Goal: Task Accomplishment & Management: Use online tool/utility

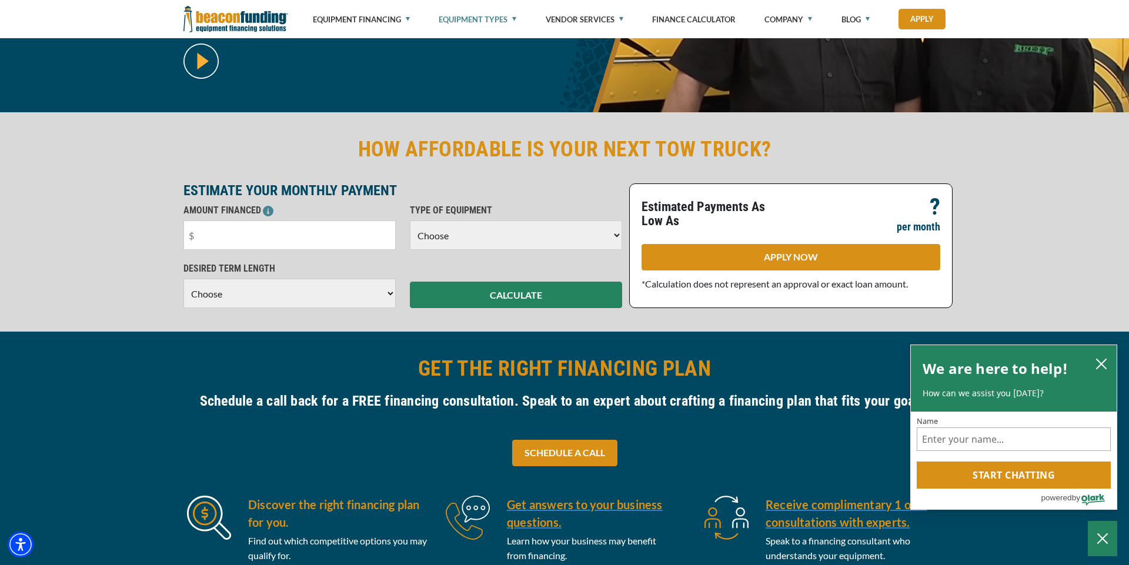
scroll to position [235, 0]
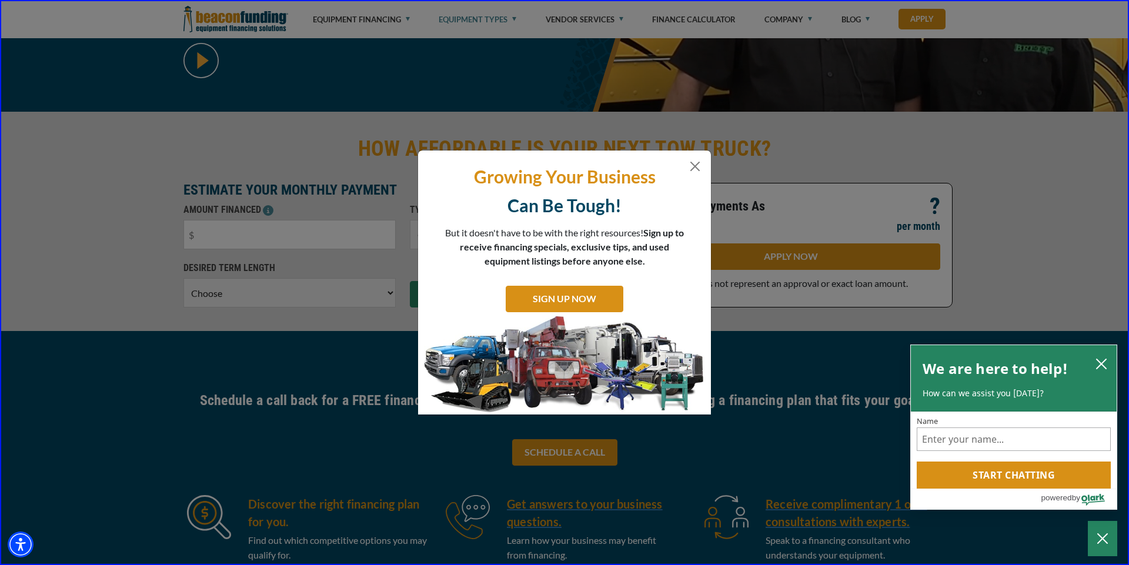
click at [230, 231] on div "Growing Your Business Can Be Tough! But it doesn't have to be with the right re…" at bounding box center [564, 282] width 1129 height 565
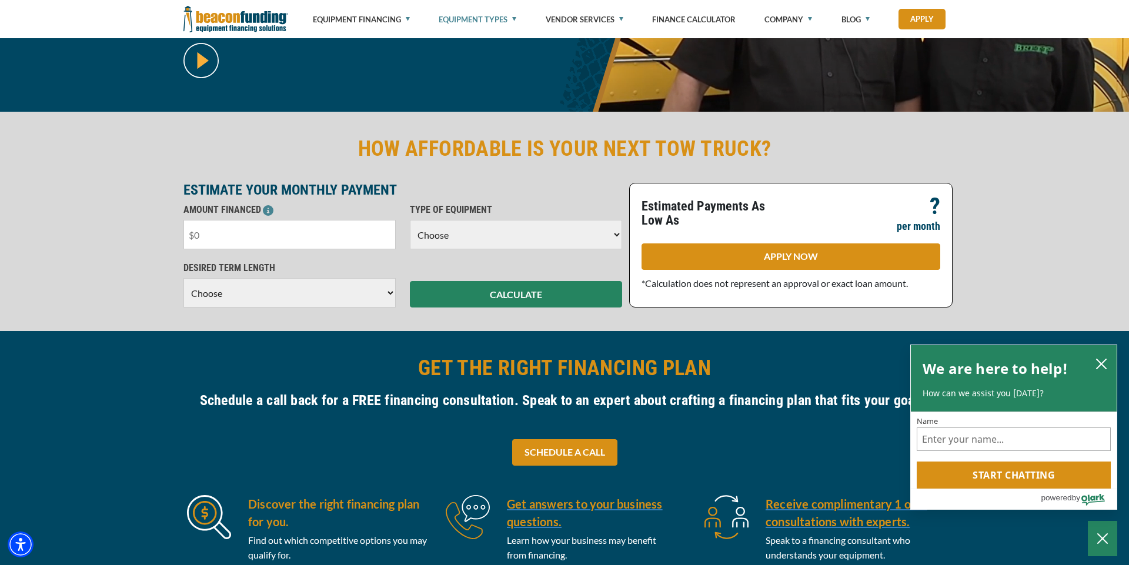
click at [233, 244] on input "text" at bounding box center [289, 234] width 212 height 29
type input "$550,000"
click at [390, 292] on select "Choose 36 Months 48 Months 60 Months" at bounding box center [289, 292] width 212 height 29
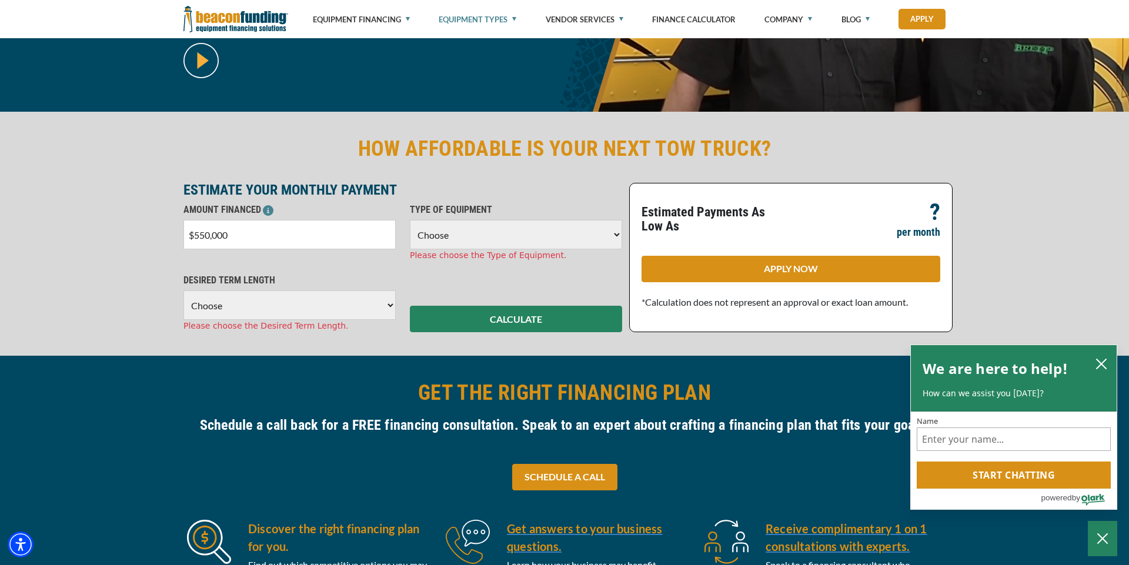
select select "72"
click at [183, 290] on select "Choose 36 Months 48 Months 60 Months 72 Months 84 Months" at bounding box center [289, 304] width 212 height 29
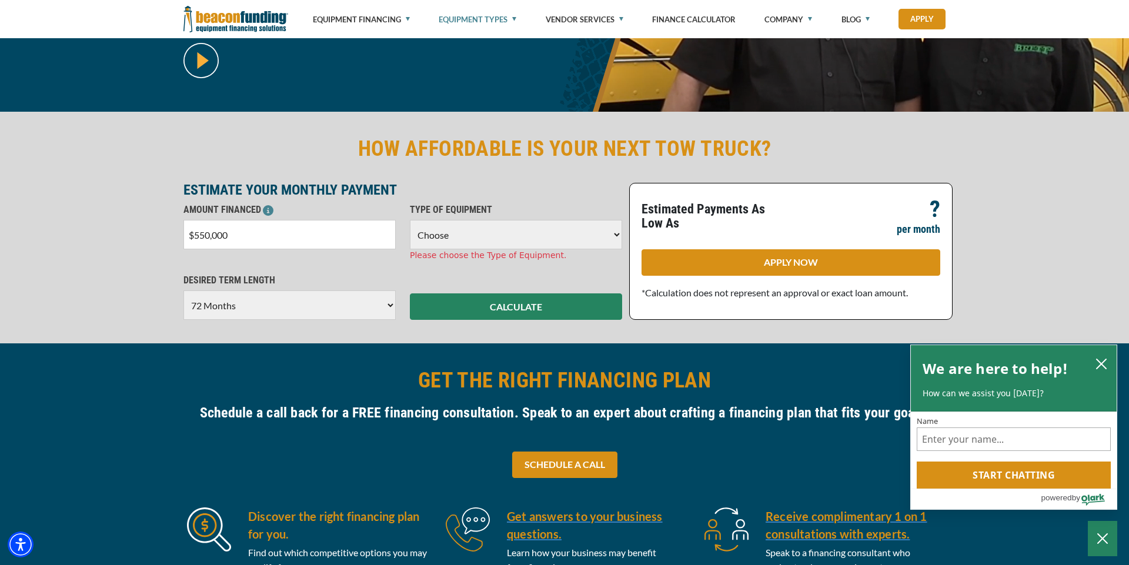
click at [616, 230] on select "Choose Backhoe Boom/Bucket Truck Chipper Commercial Mower Crane DTG/DTF Printin…" at bounding box center [516, 234] width 212 height 29
click at [618, 233] on select "Choose Backhoe Boom/Bucket Truck Chipper Commercial Mower Crane DTG/DTF Printin…" at bounding box center [516, 234] width 212 height 29
select select "5"
click at [410, 220] on select "Choose Backhoe Boom/Bucket Truck Chipper Commercial Mower Crane DTG/DTF Printin…" at bounding box center [516, 234] width 212 height 29
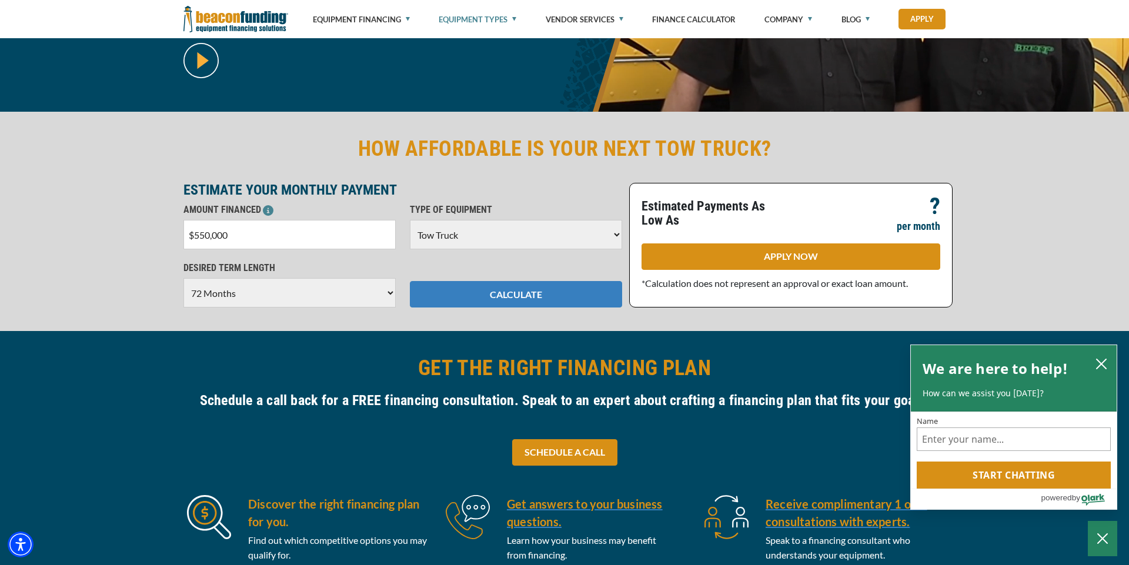
click at [544, 295] on button "CALCULATE" at bounding box center [516, 294] width 212 height 26
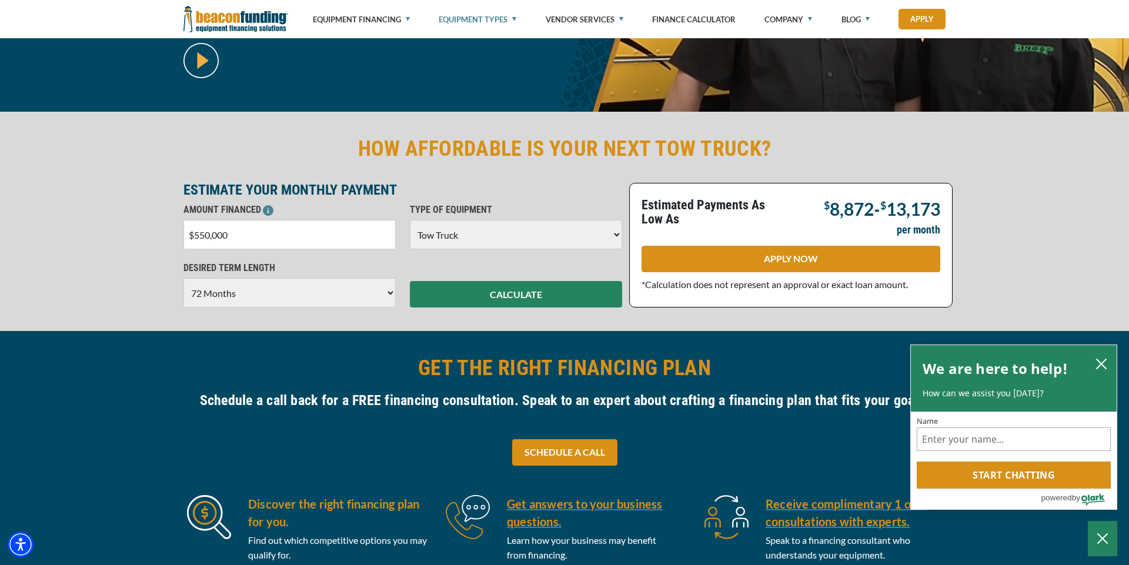
click at [391, 292] on select "Choose 36 Months 48 Months 60 Months 72 Months 84 Months" at bounding box center [289, 292] width 212 height 29
select select "60"
click at [183, 278] on select "Choose 36 Months 48 Months 60 Months 72 Months 84 Months" at bounding box center [289, 292] width 212 height 29
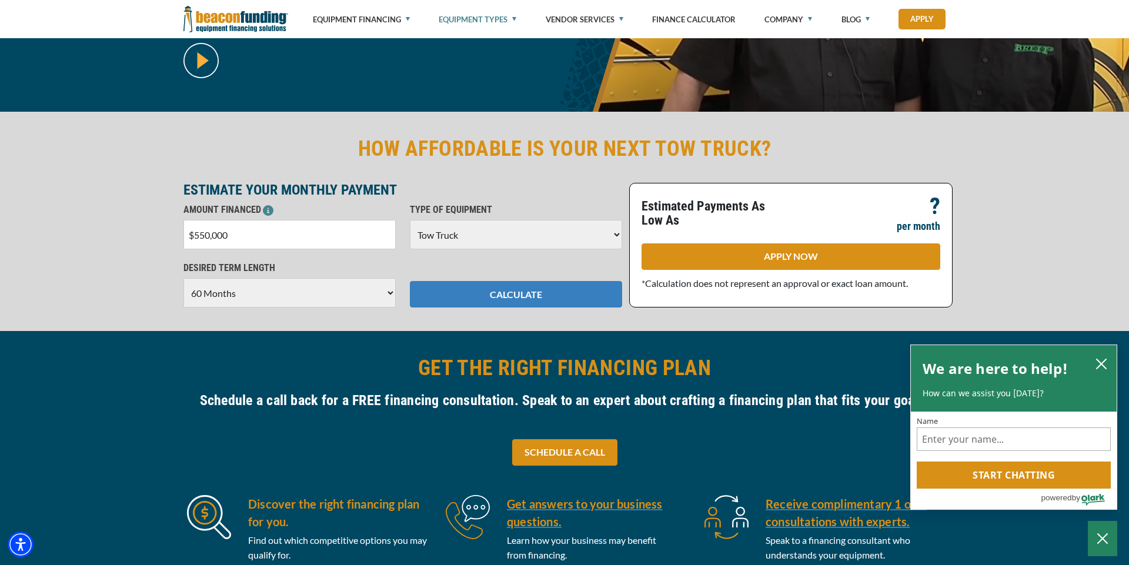
click at [454, 287] on button "CALCULATE" at bounding box center [516, 294] width 212 height 26
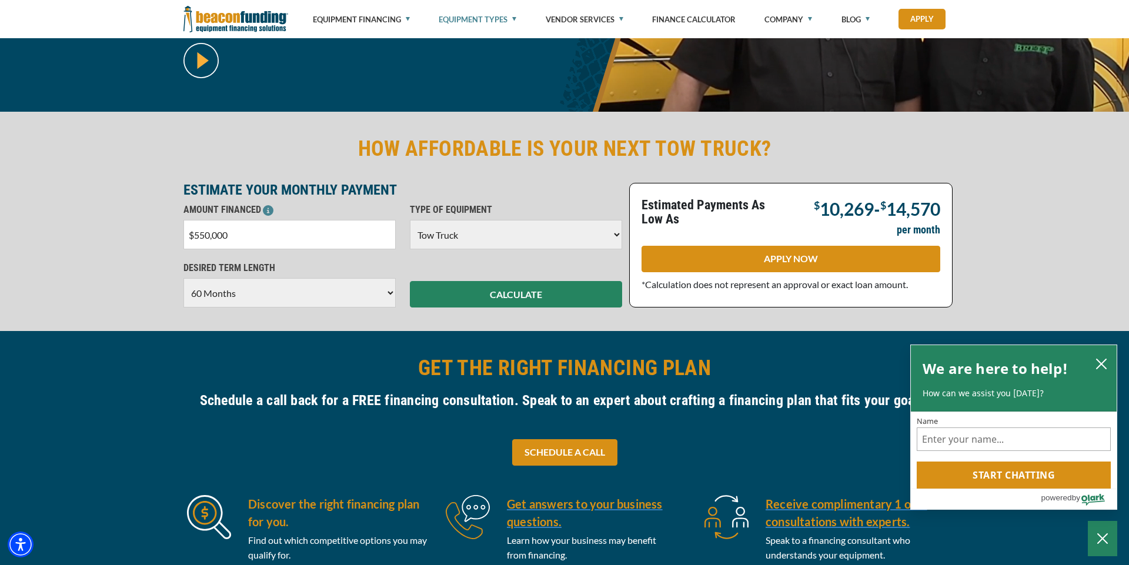
click at [263, 236] on input "$550,000" at bounding box center [289, 234] width 212 height 29
type input "$5"
type input "$1,000,000"
click at [390, 290] on select "Choose 36 Months 48 Months 60 Months 72 Months 84 Months" at bounding box center [289, 292] width 212 height 29
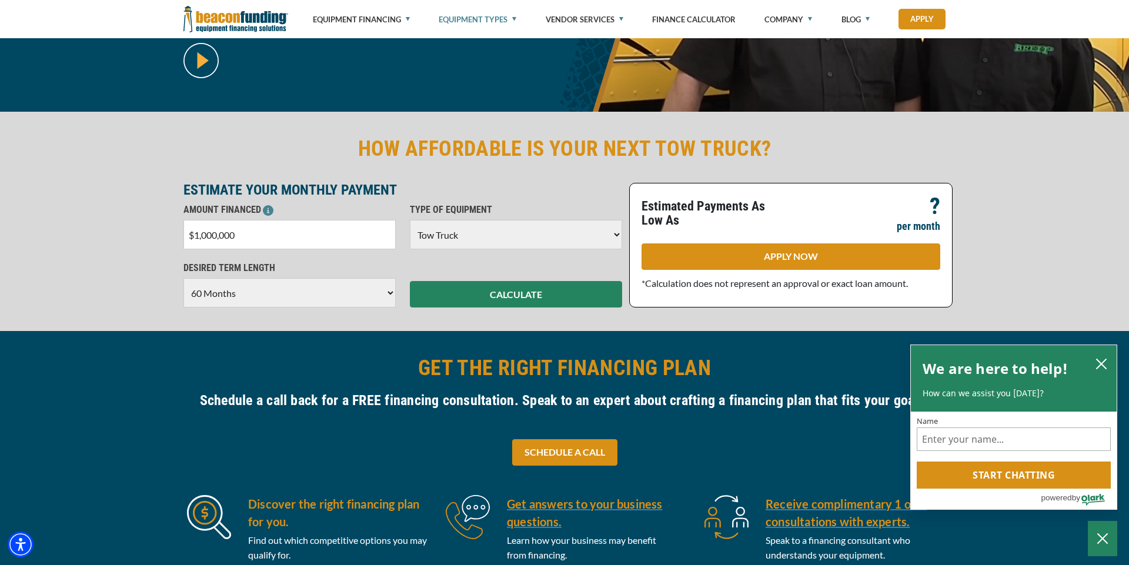
select select "84"
click at [183, 278] on select "Choose 36 Months 48 Months 60 Months 72 Months 84 Months" at bounding box center [289, 292] width 212 height 29
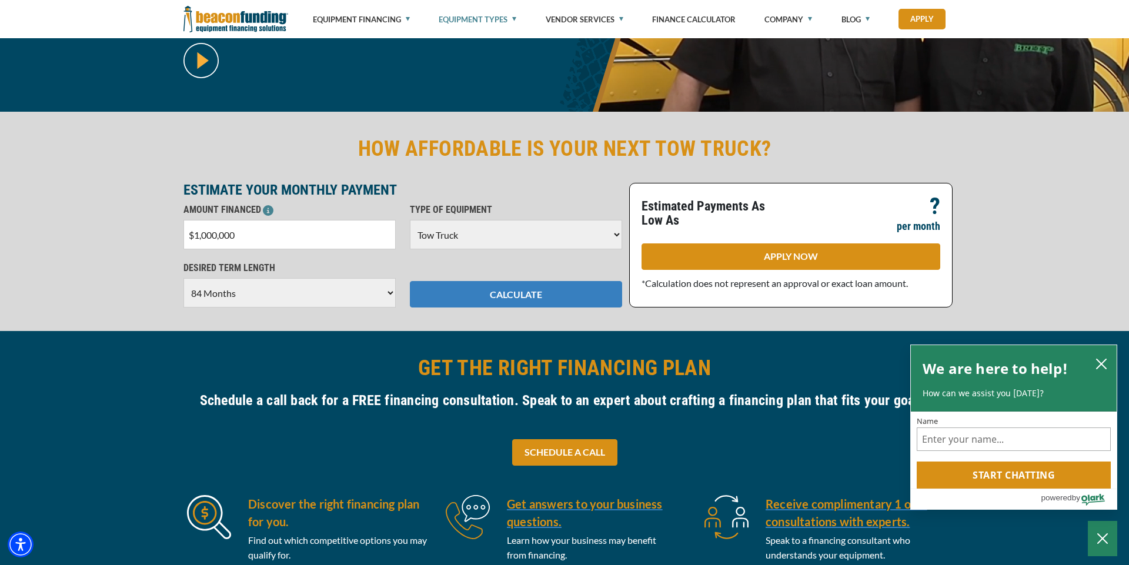
click at [474, 289] on button "CALCULATE" at bounding box center [516, 294] width 212 height 26
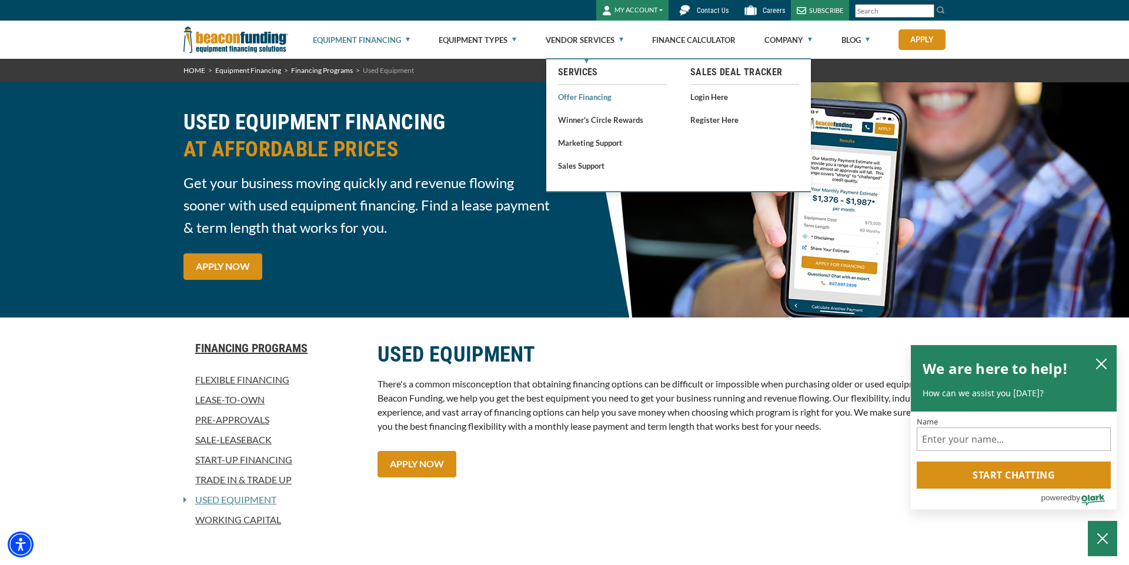
click at [579, 95] on link "Offer Financing" at bounding box center [612, 96] width 109 height 15
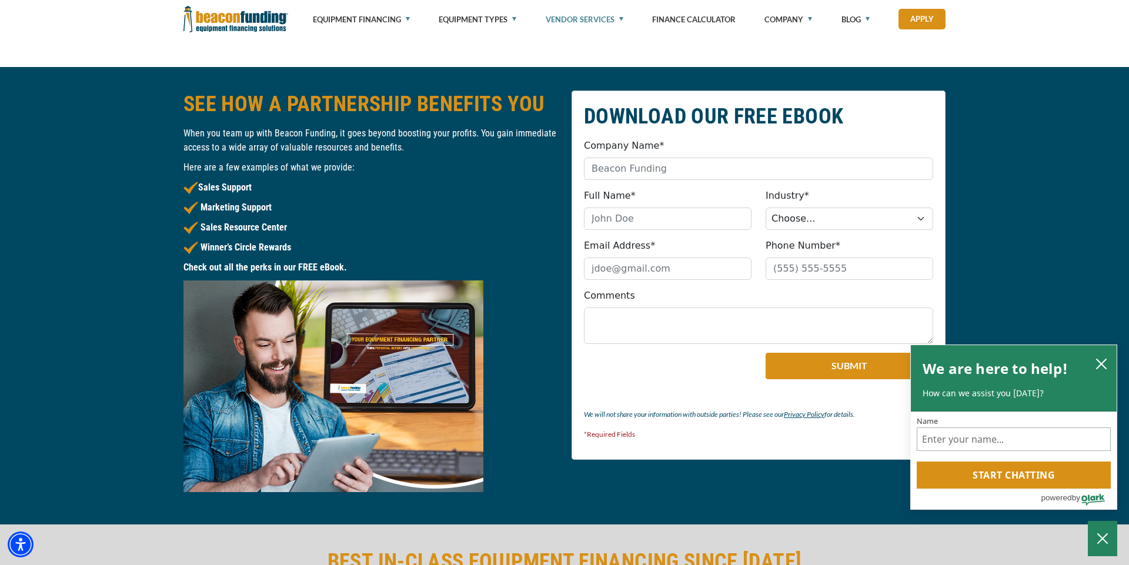
scroll to position [1082, 0]
